Goal: Information Seeking & Learning: Learn about a topic

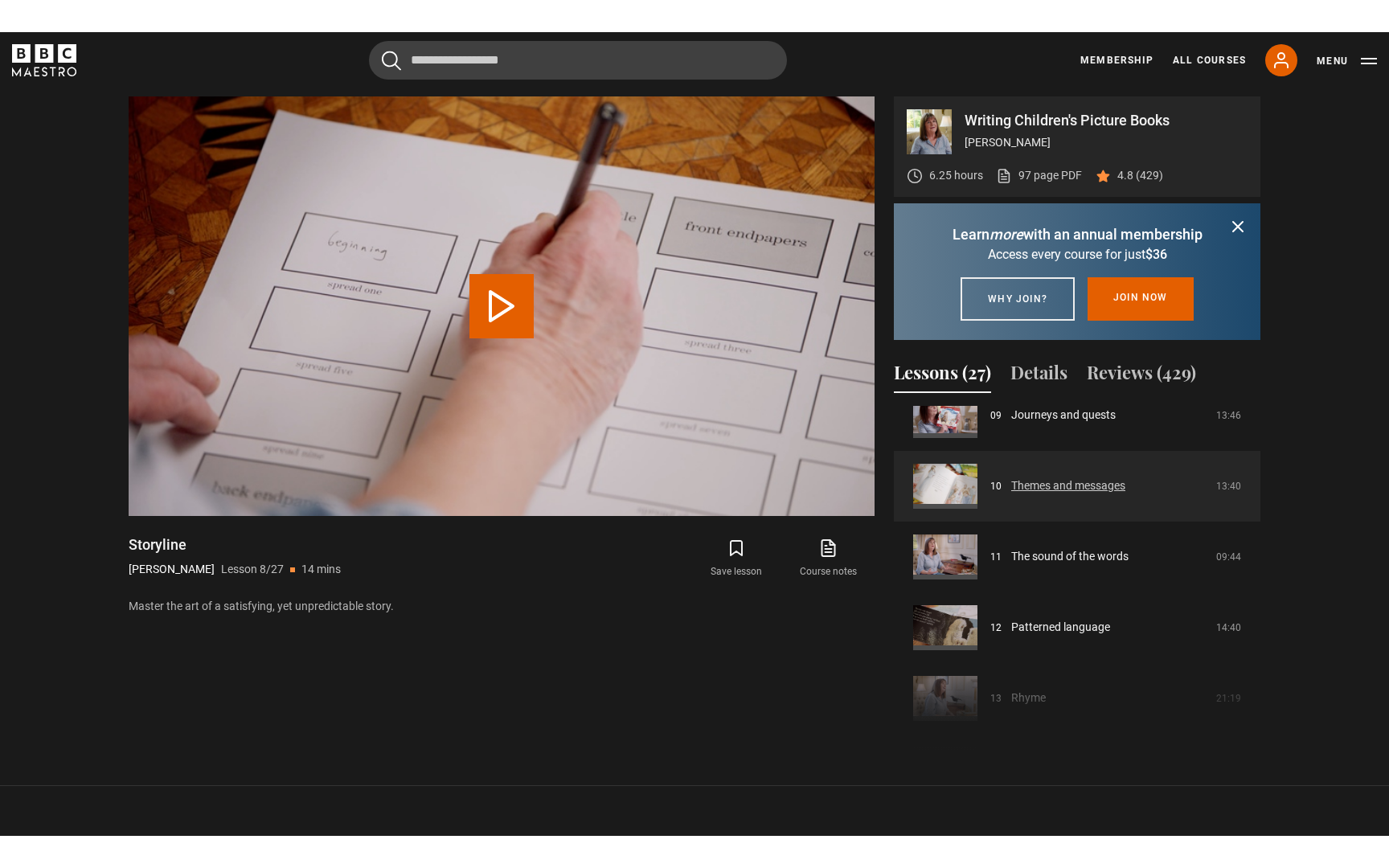
scroll to position [683, 0]
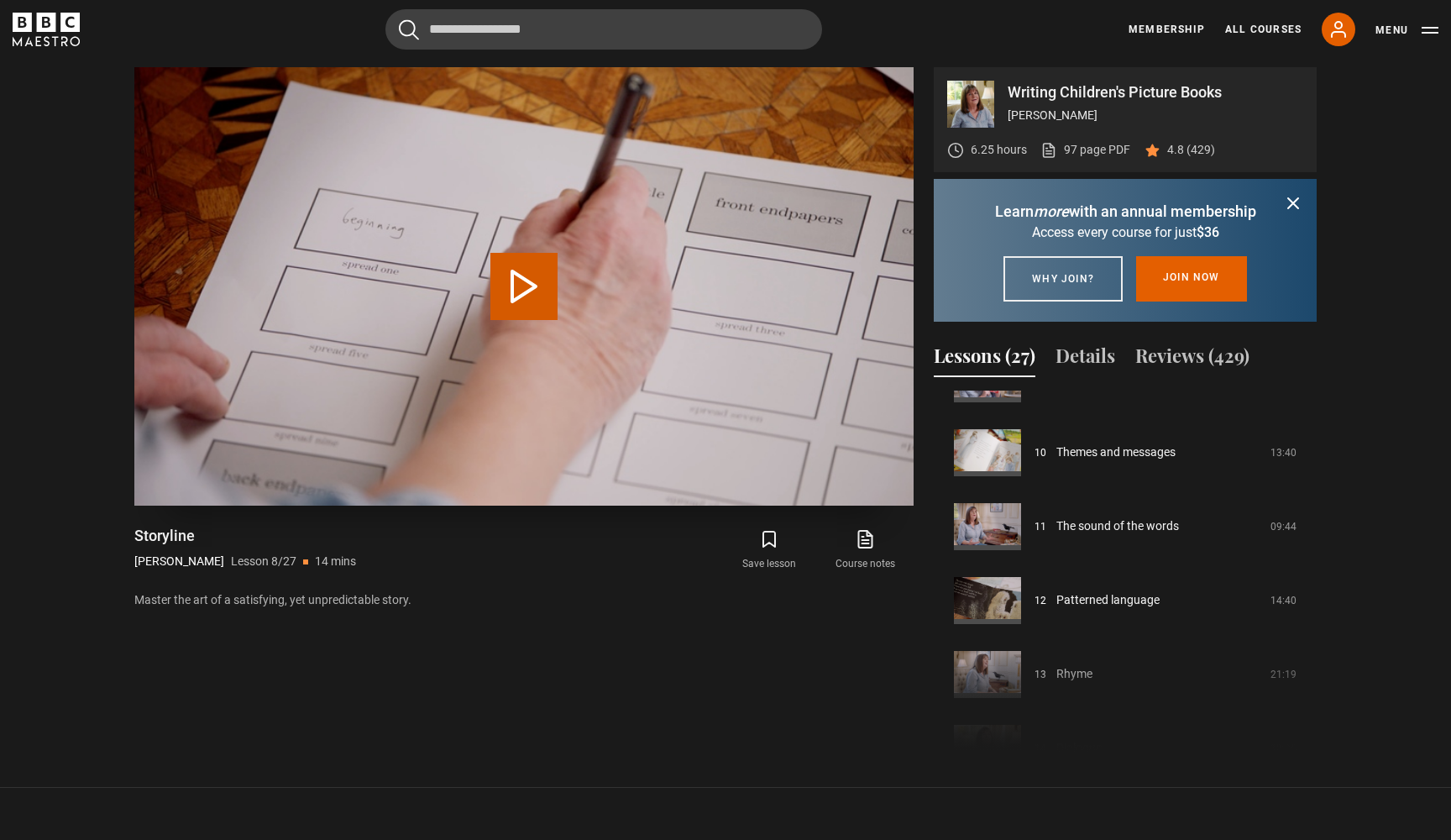
click at [524, 296] on button "Play Lesson Storyline" at bounding box center [524, 286] width 68 height 68
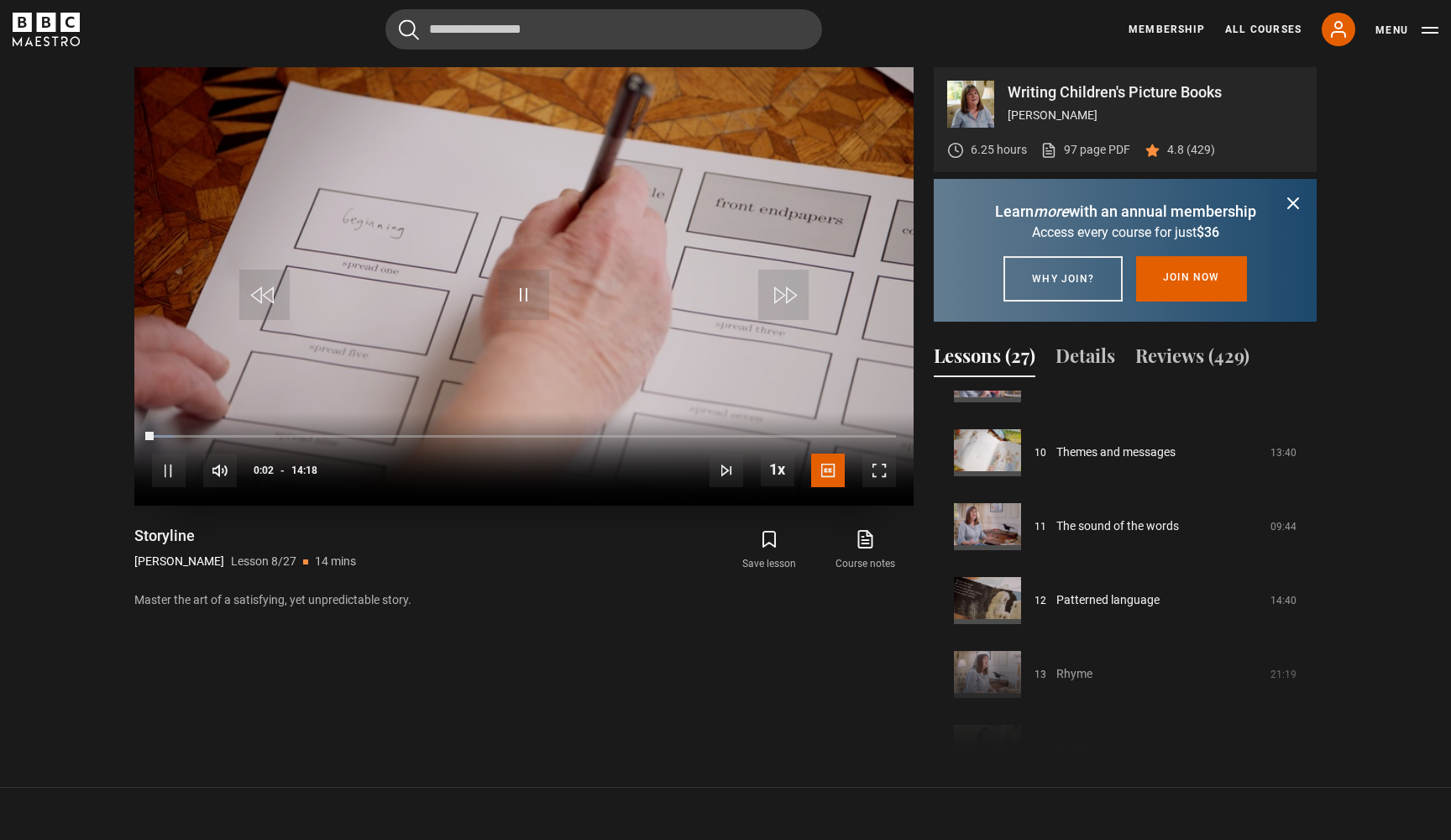
click at [864, 466] on span "Video Player" at bounding box center [879, 470] width 34 height 34
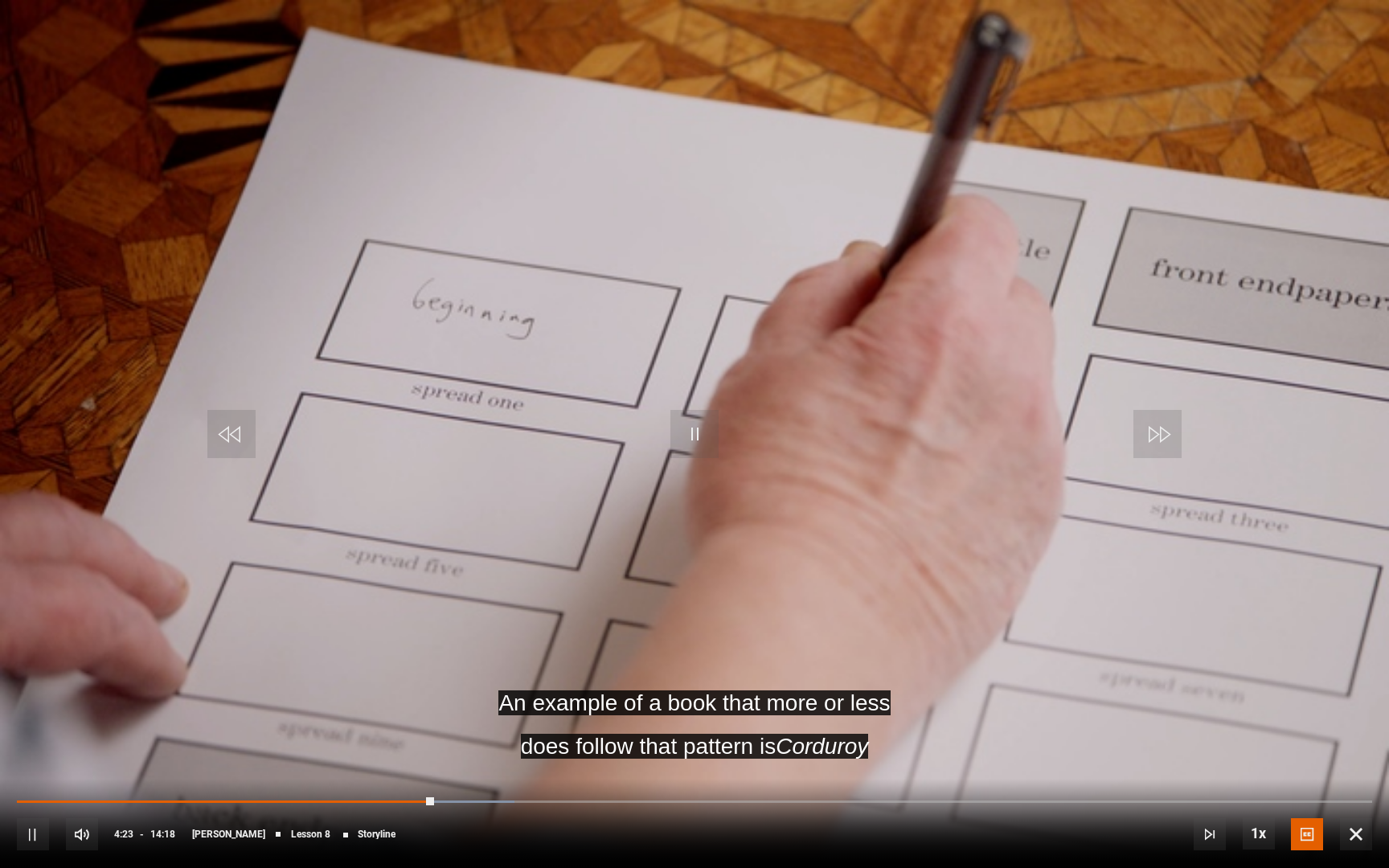
click at [677, 433] on span "Video Player" at bounding box center [694, 434] width 49 height 49
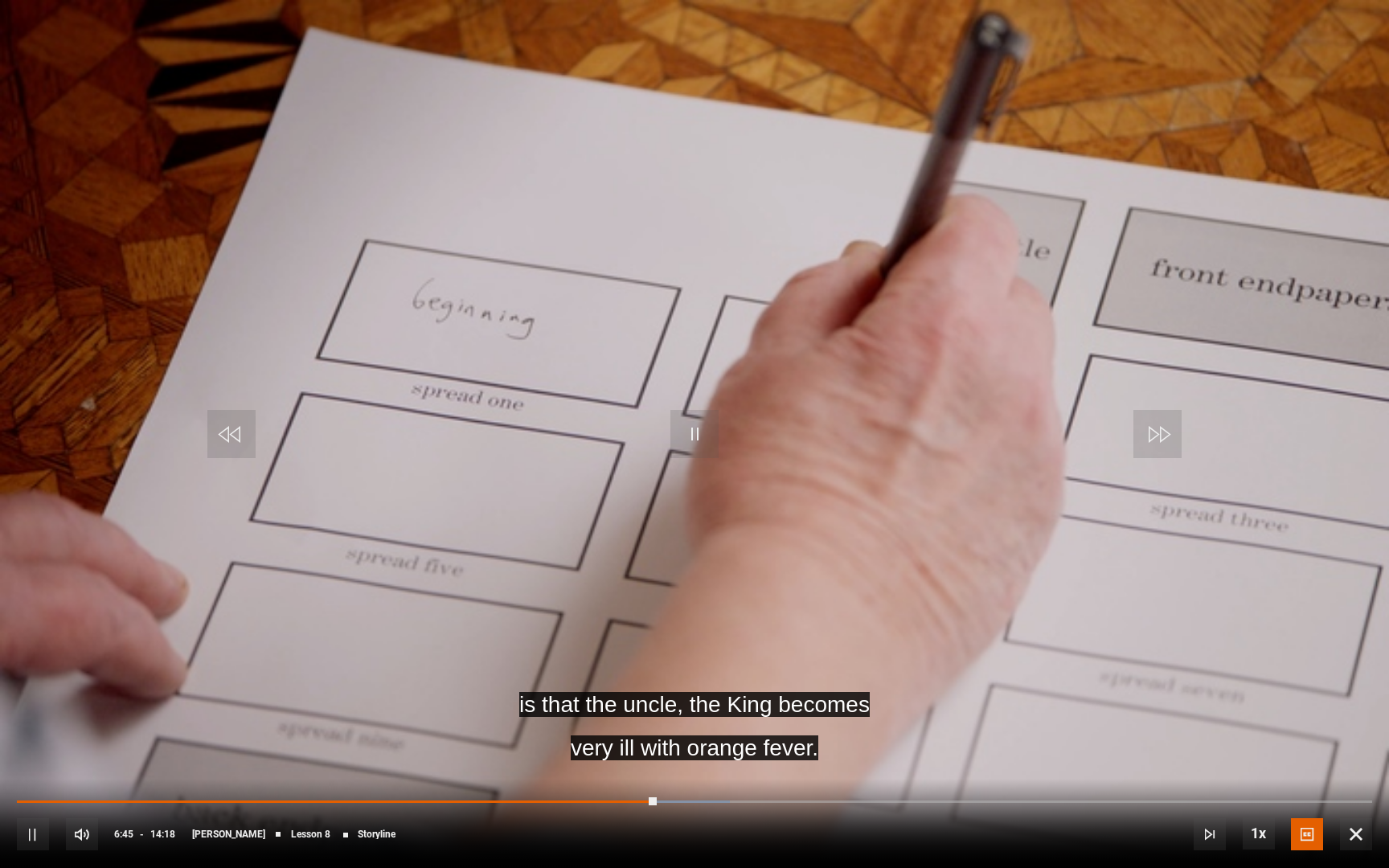
click at [675, 444] on span "Video Player" at bounding box center [694, 434] width 49 height 49
click at [701, 441] on span "Video Player" at bounding box center [694, 434] width 49 height 49
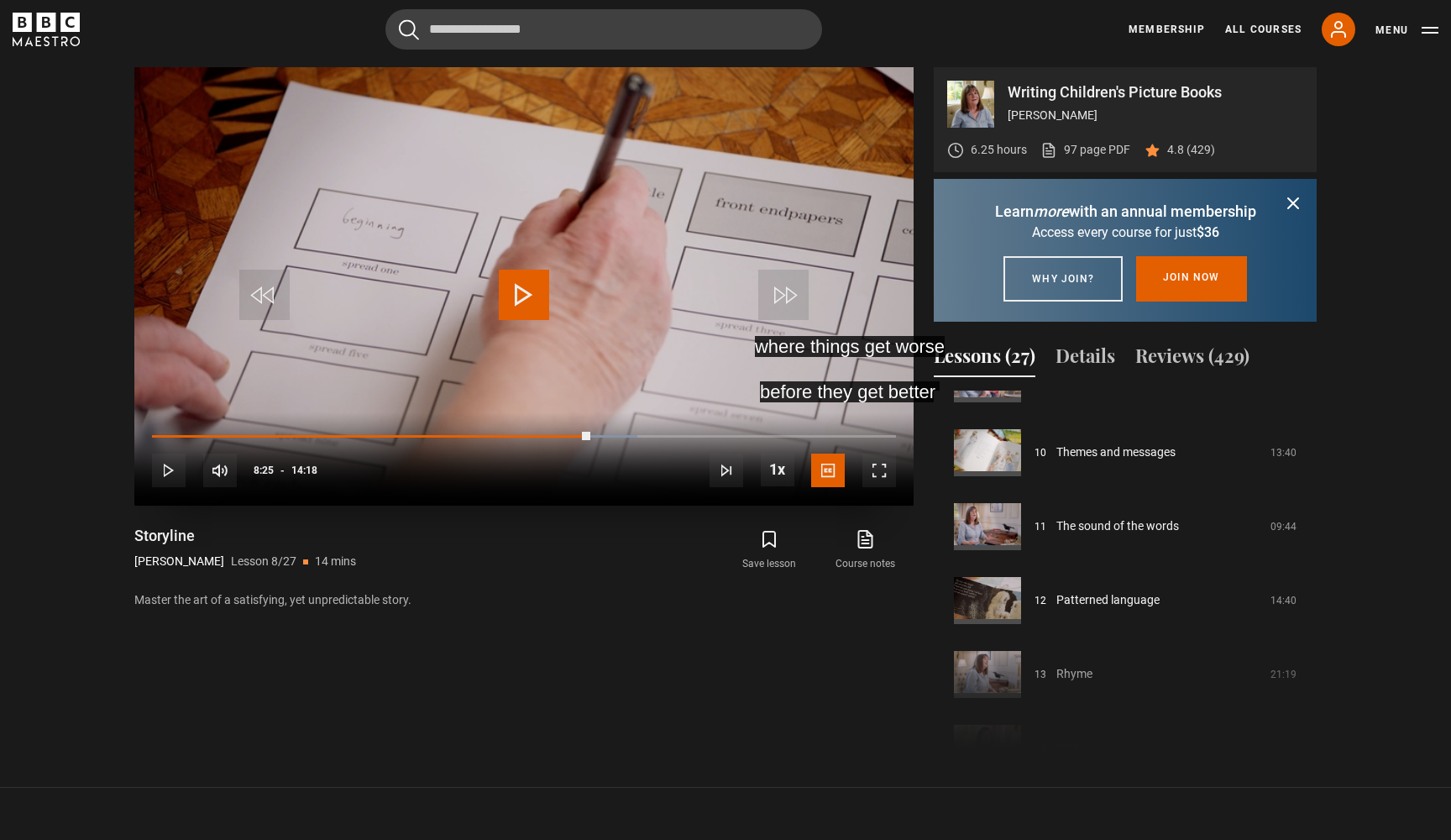
click at [512, 259] on video "Video Player" at bounding box center [524, 286] width 779 height 438
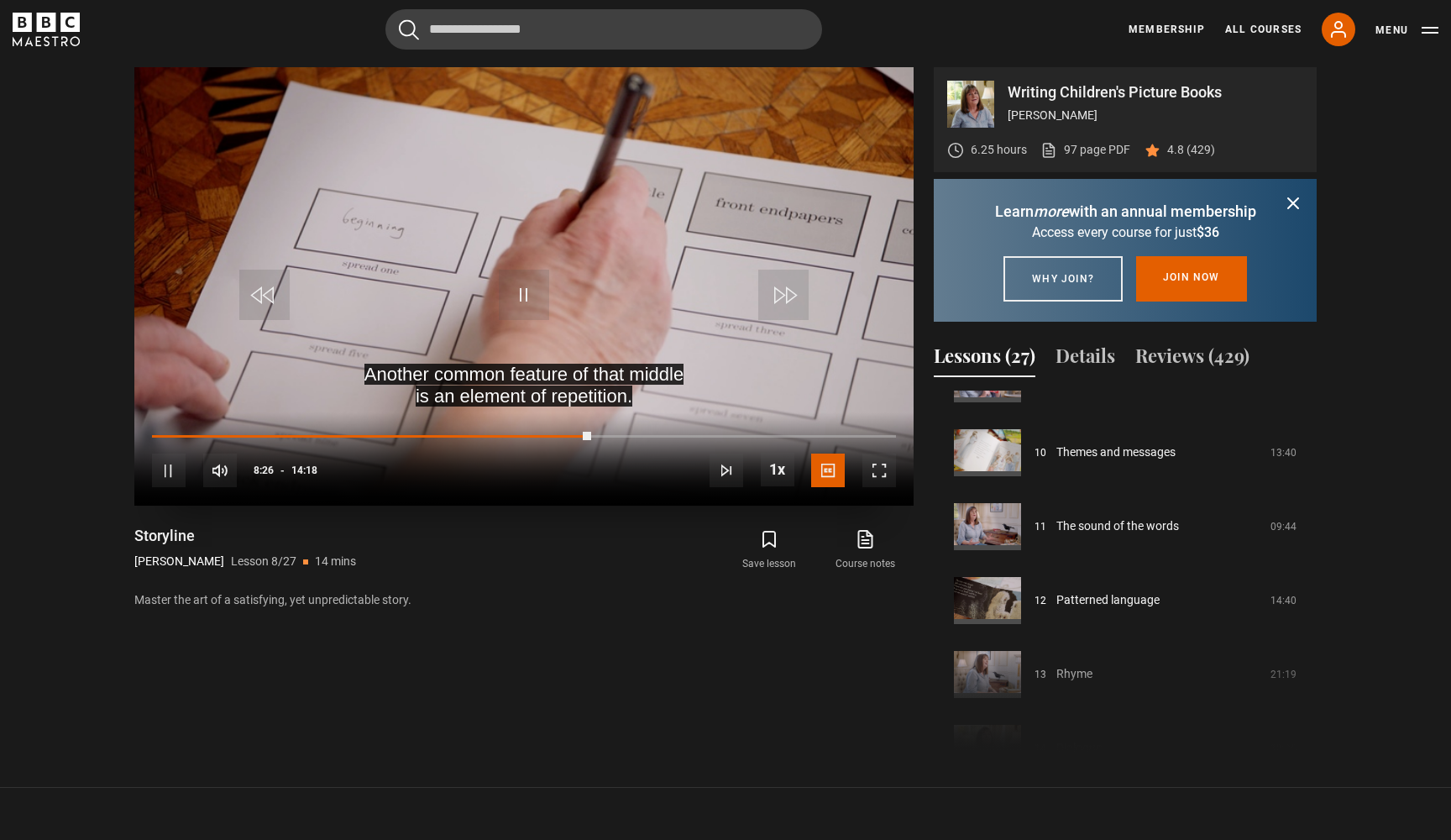
click at [895, 463] on span "Video Player" at bounding box center [879, 470] width 34 height 34
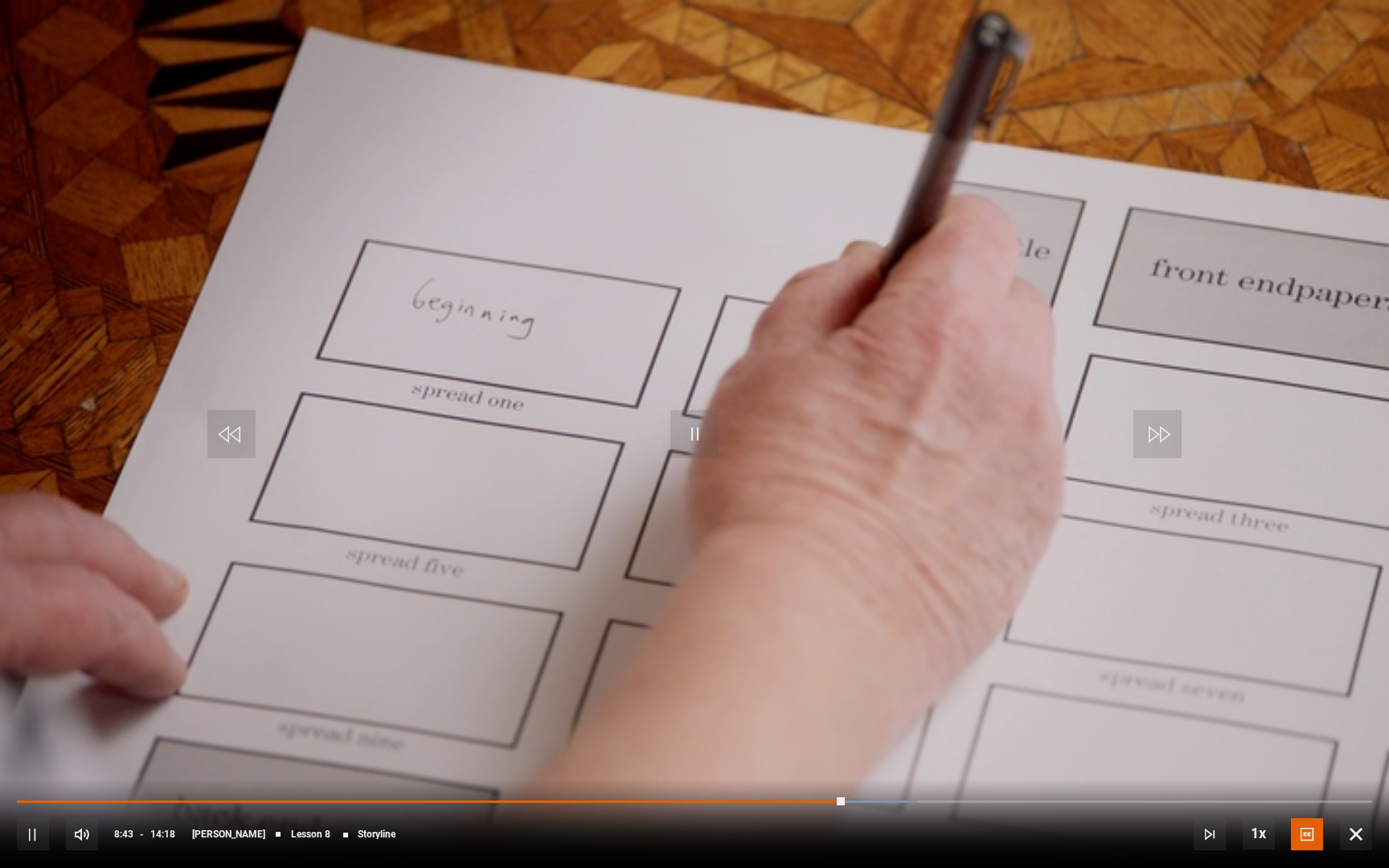
click at [683, 433] on span "Video Player" at bounding box center [694, 434] width 49 height 49
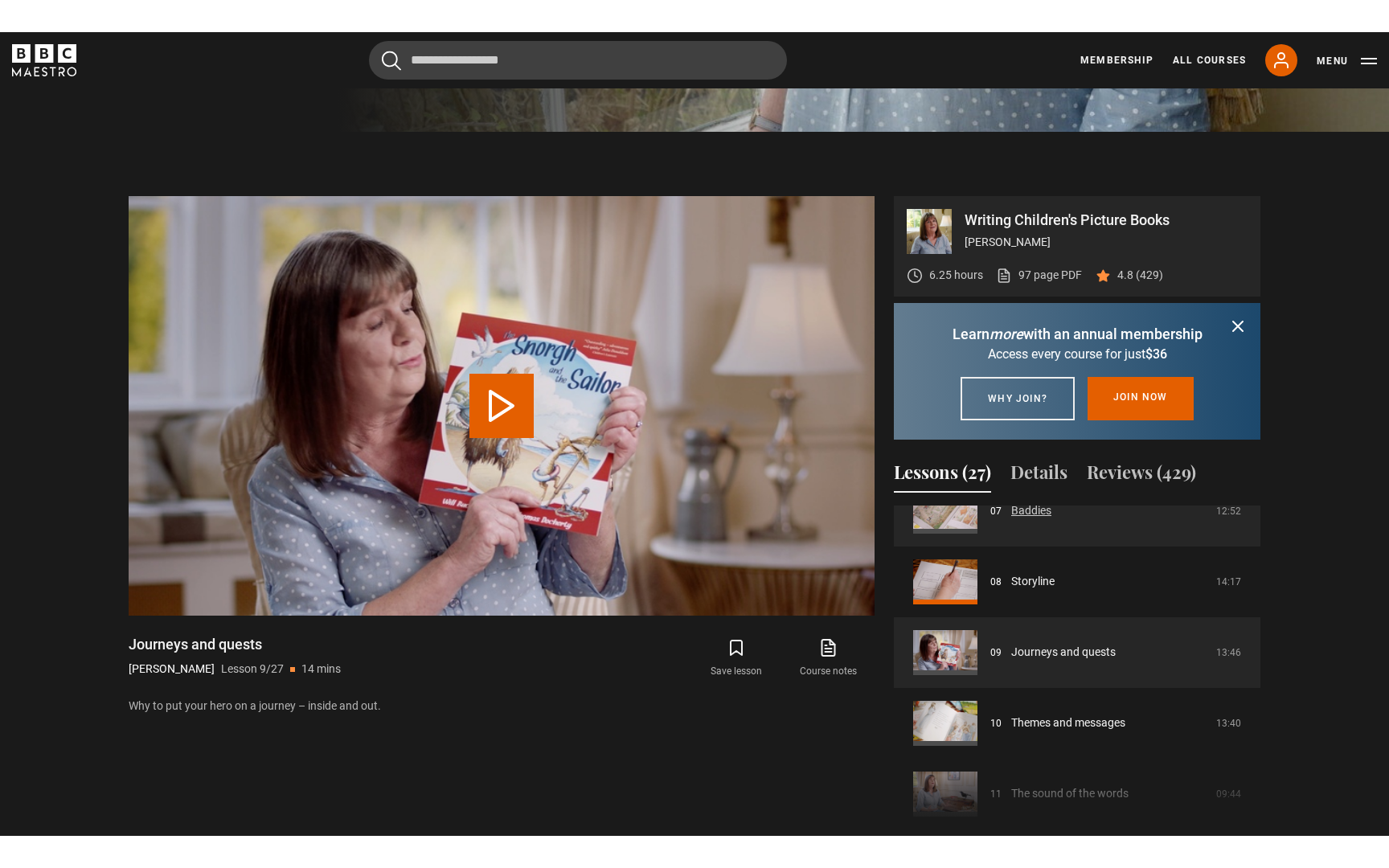
scroll to position [535, 0]
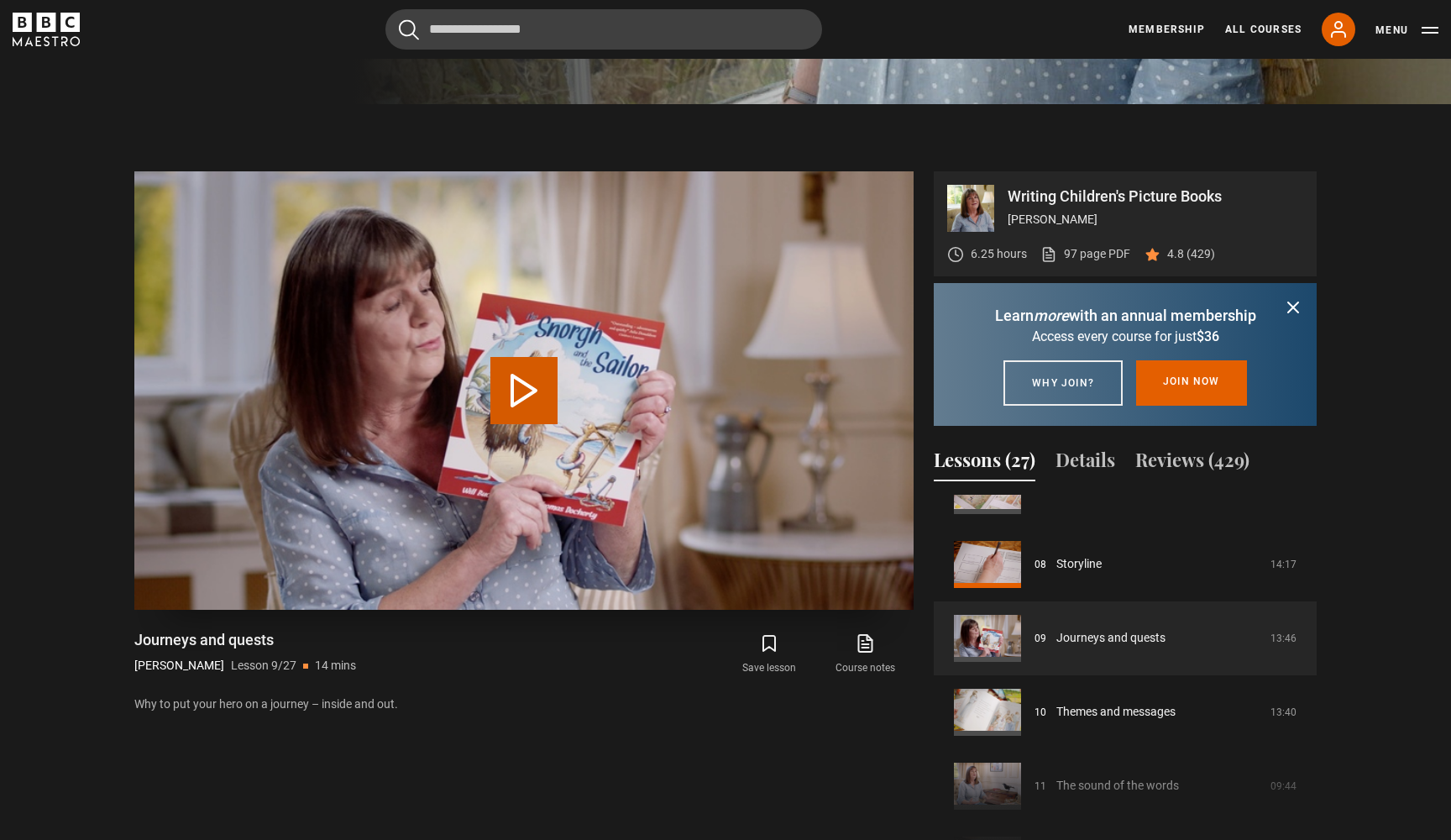
click at [546, 405] on button "Play Lesson Journeys and quests" at bounding box center [524, 390] width 68 height 68
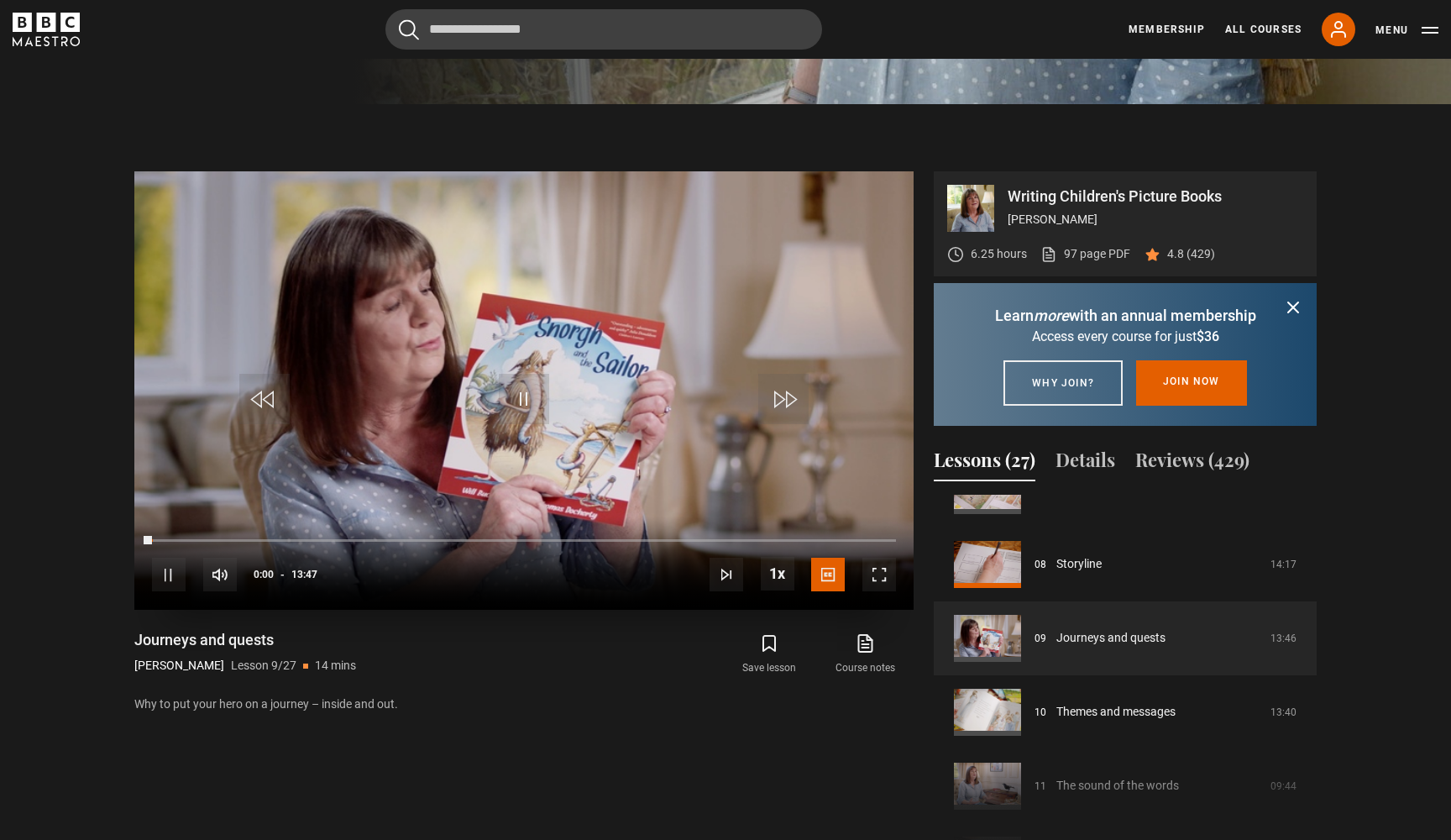
click at [873, 570] on span "Video Player" at bounding box center [879, 574] width 34 height 34
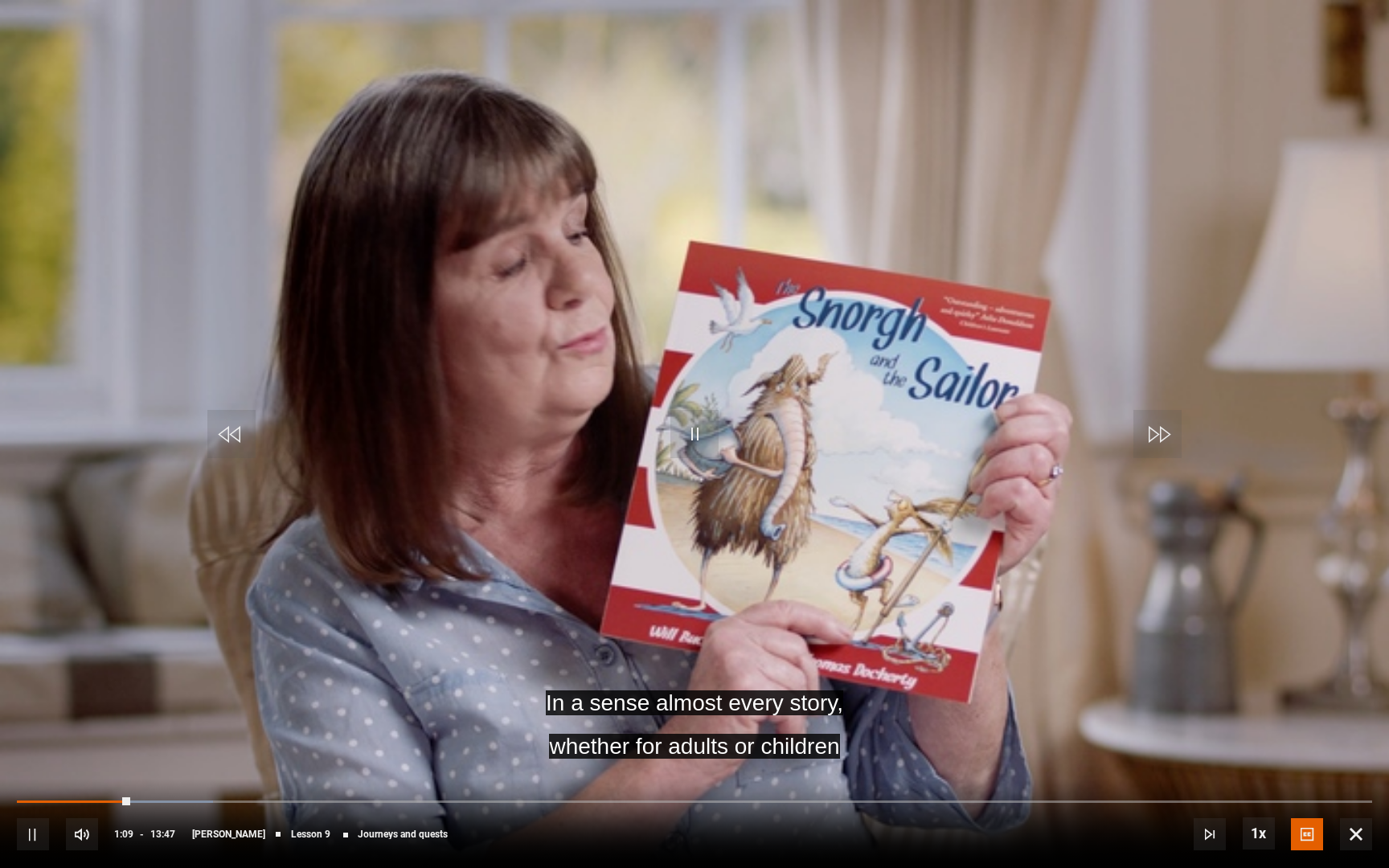
click at [1084, 522] on video "Video Player" at bounding box center [694, 434] width 1389 height 868
click at [1086, 523] on video "Video Player" at bounding box center [694, 434] width 1389 height 868
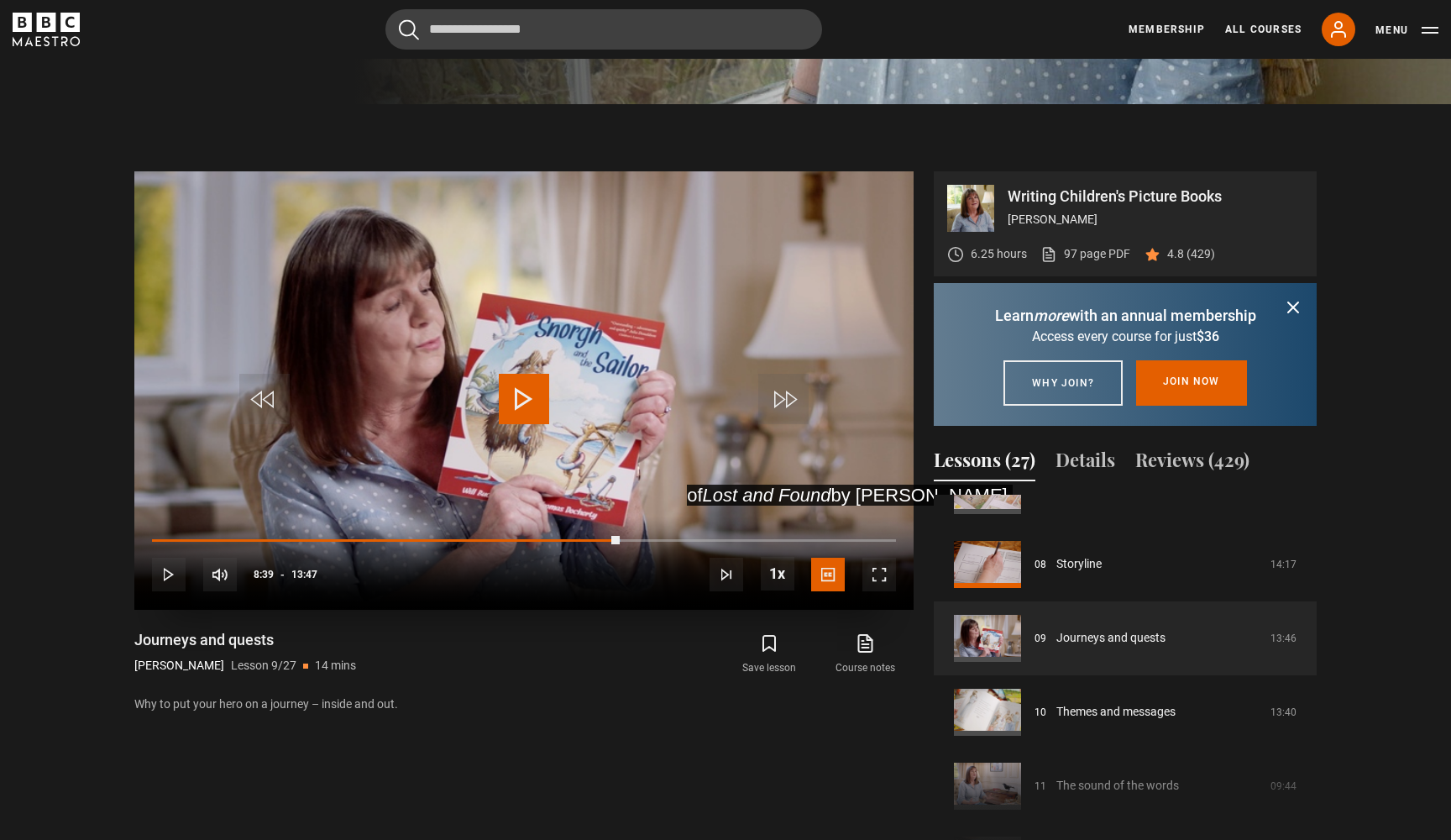
click at [883, 578] on span "Video Player" at bounding box center [879, 574] width 34 height 34
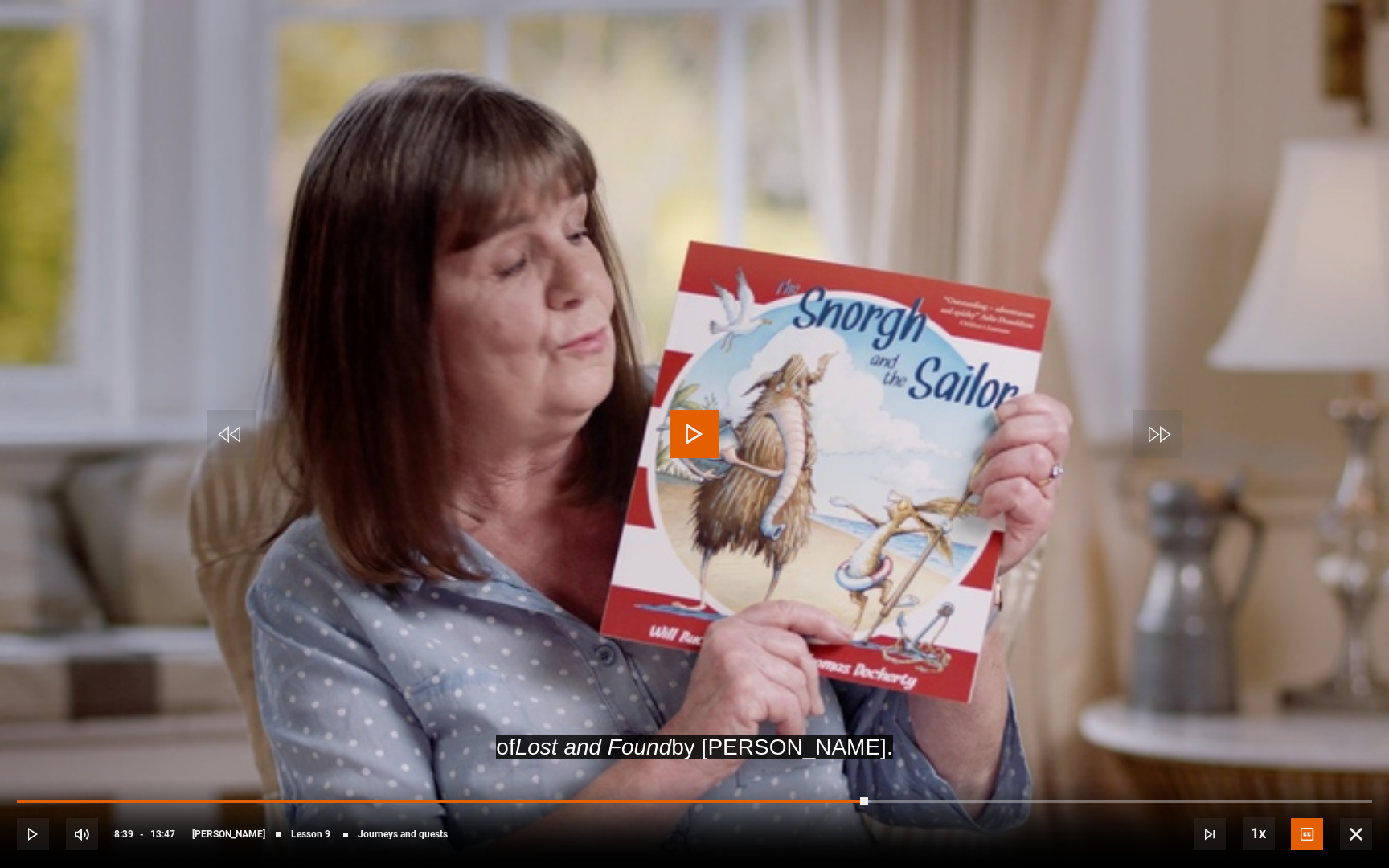
click at [681, 441] on span "Video Player" at bounding box center [694, 434] width 49 height 49
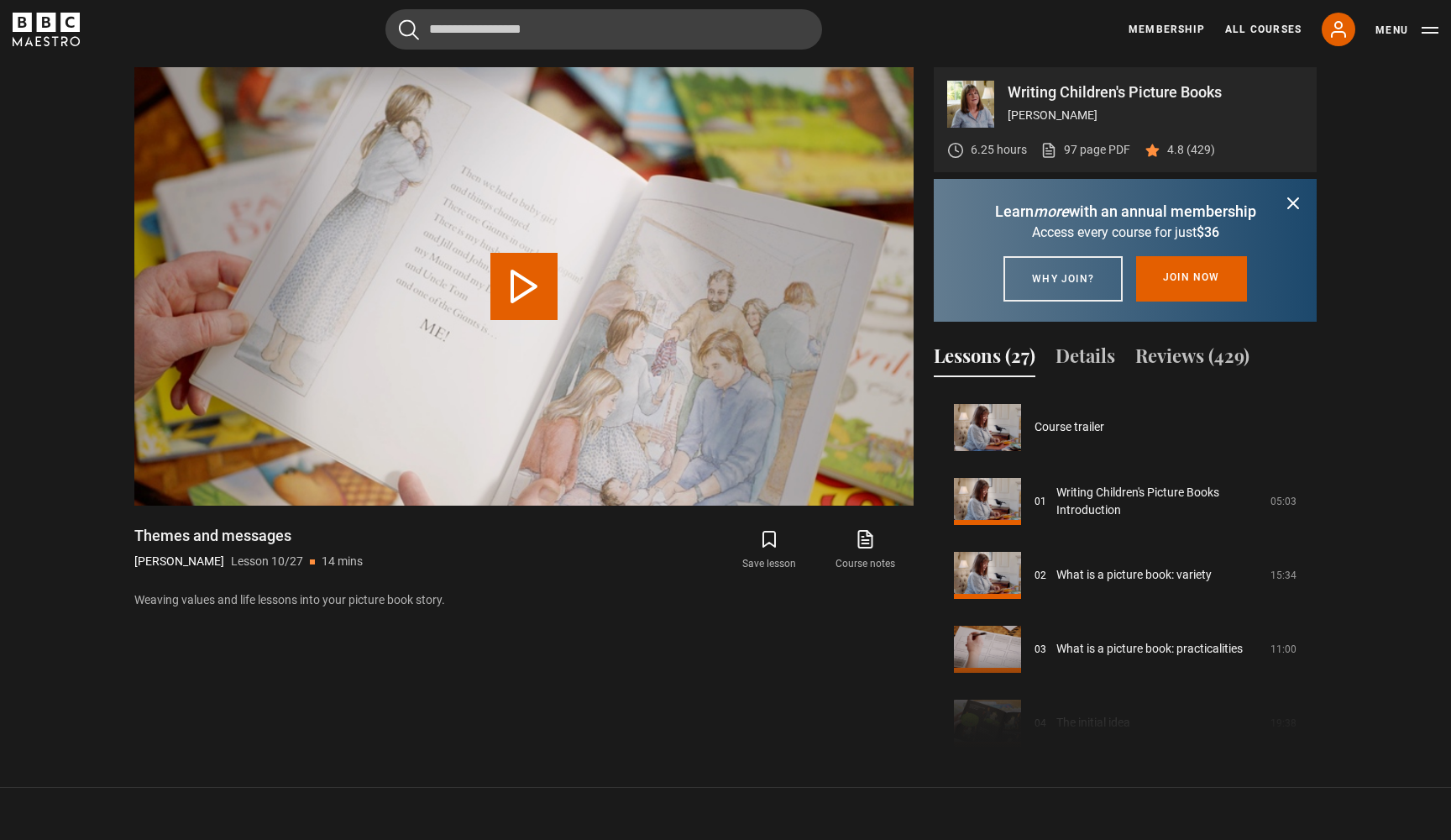
scroll to position [665, 0]
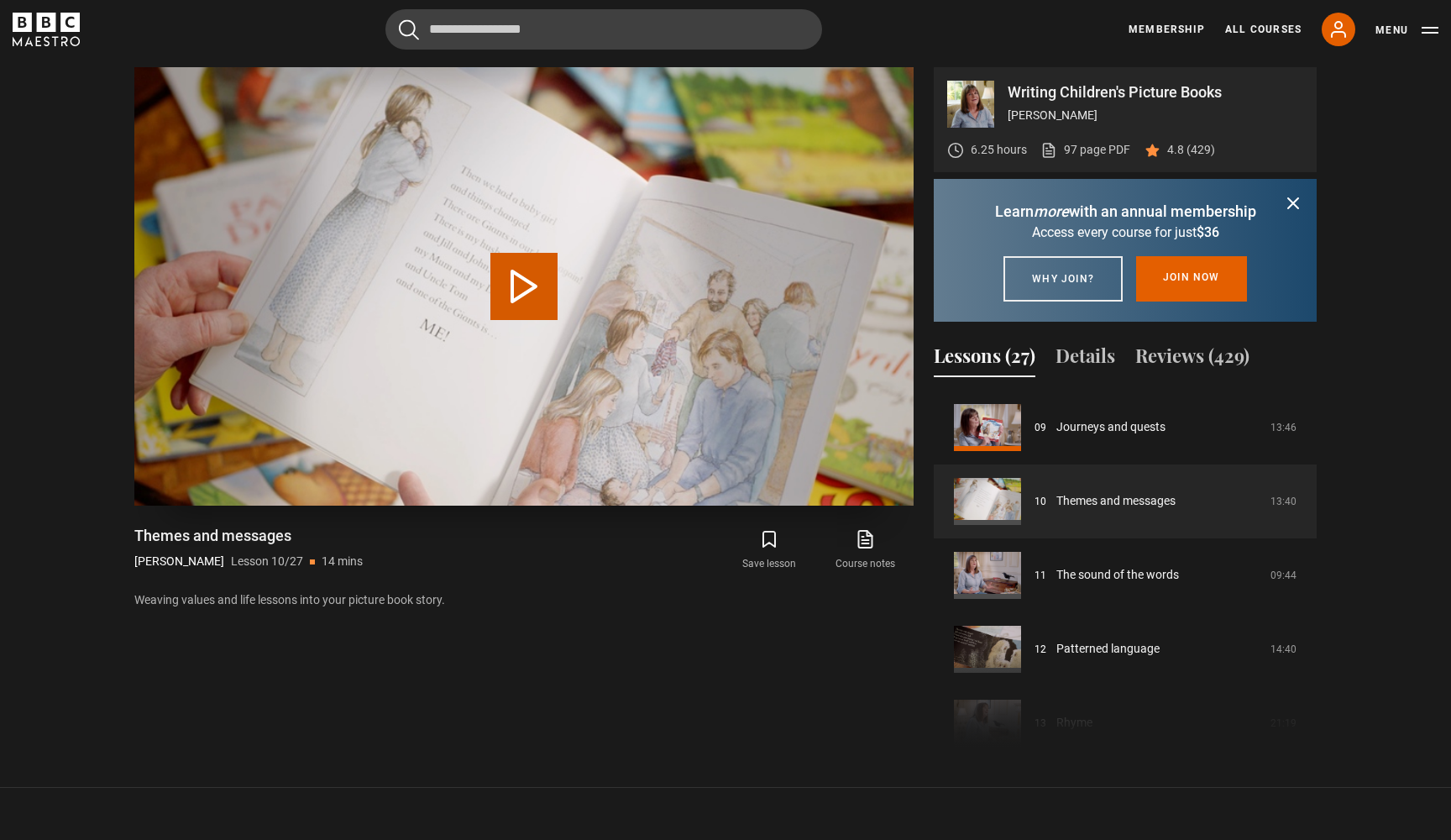
click at [554, 274] on button "Play Lesson Themes and messages" at bounding box center [524, 286] width 68 height 68
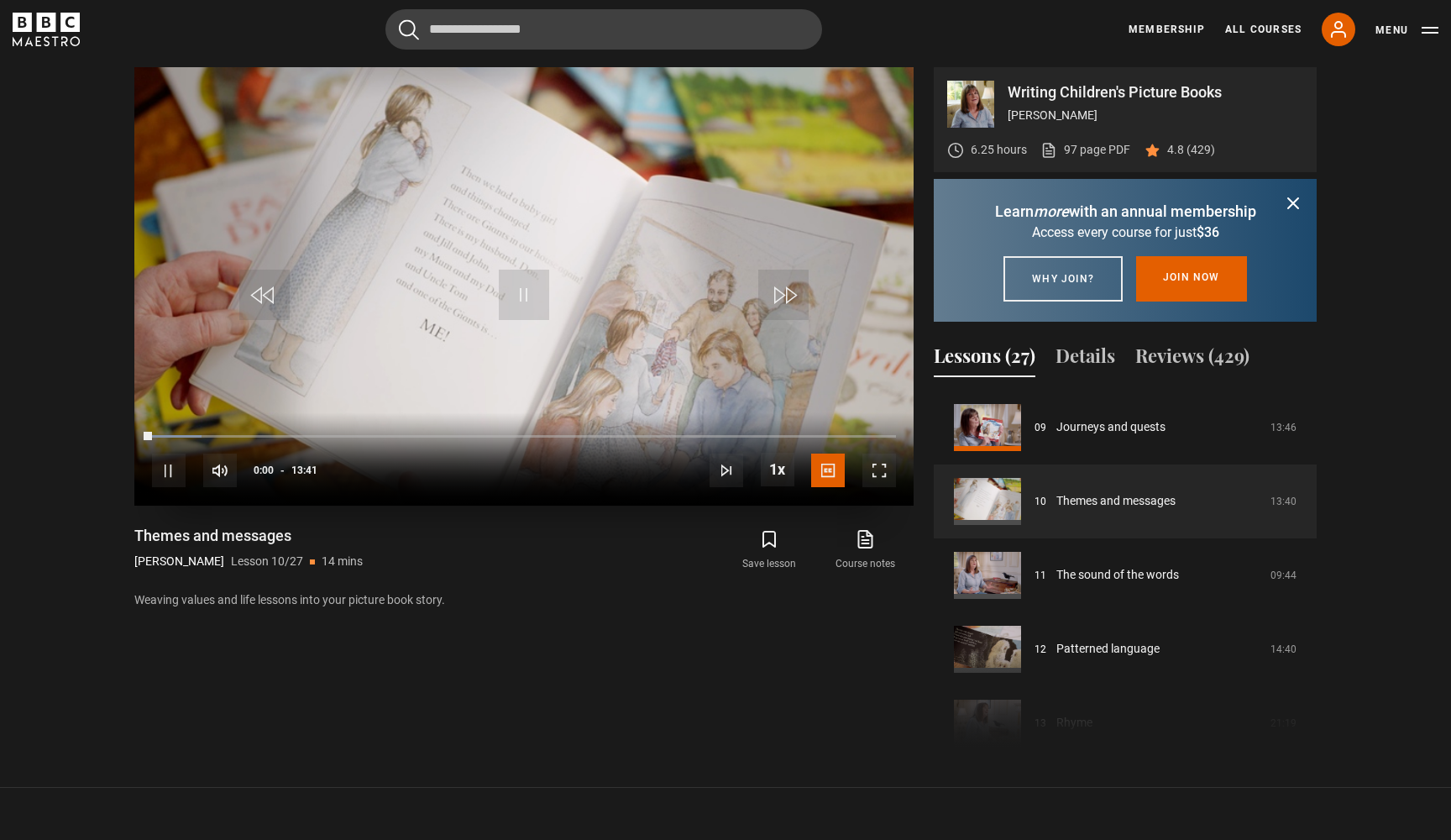
click at [880, 477] on span "Video Player" at bounding box center [879, 470] width 34 height 34
